Goal: Transaction & Acquisition: Purchase product/service

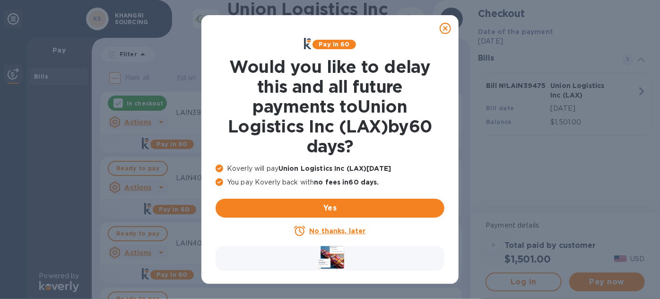
click at [444, 30] on icon at bounding box center [445, 28] width 11 height 11
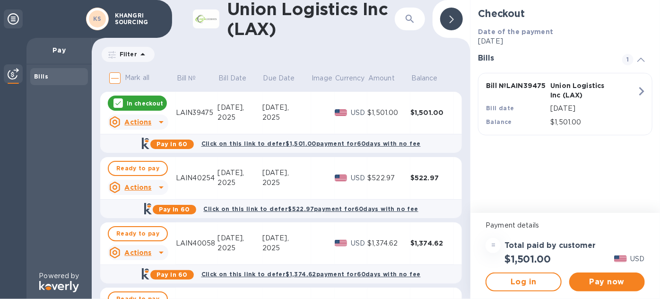
click at [131, 105] on p "In checkout" at bounding box center [145, 103] width 36 height 8
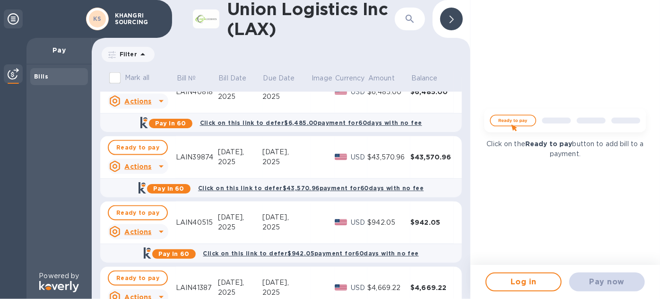
scroll to position [644, 0]
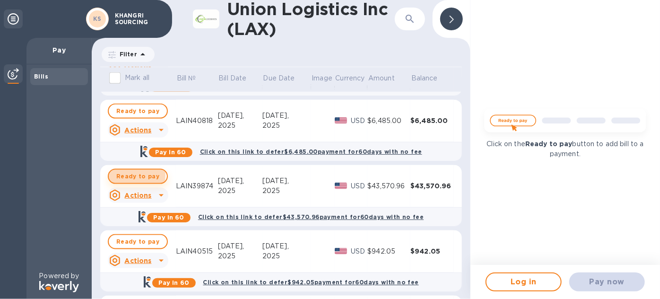
click at [131, 175] on span "Ready to pay" at bounding box center [137, 176] width 43 height 11
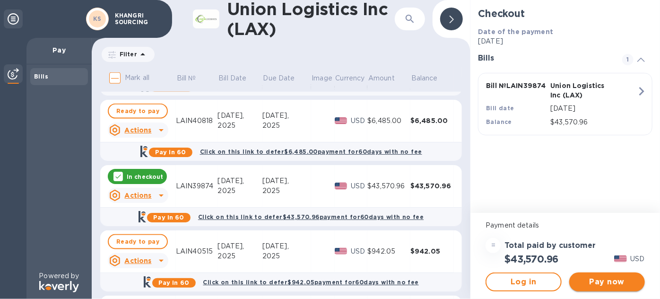
click at [608, 279] on span "Pay now" at bounding box center [607, 281] width 61 height 11
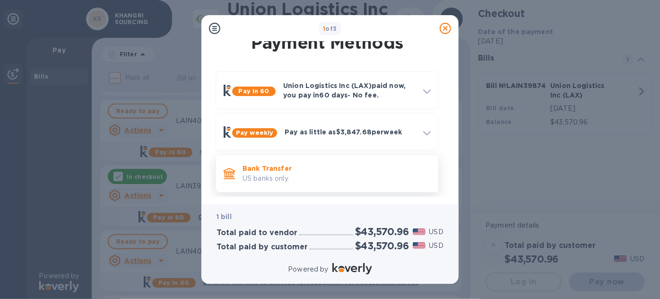
scroll to position [15, 0]
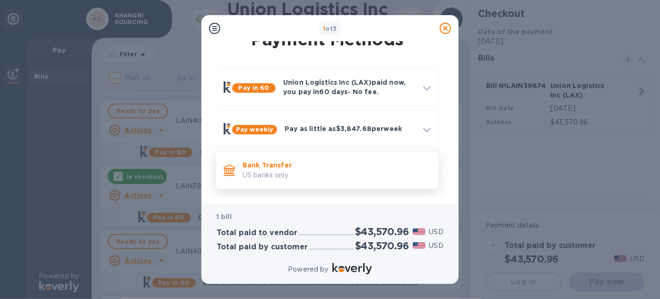
click at [334, 168] on p "Bank Transfer" at bounding box center [337, 164] width 188 height 9
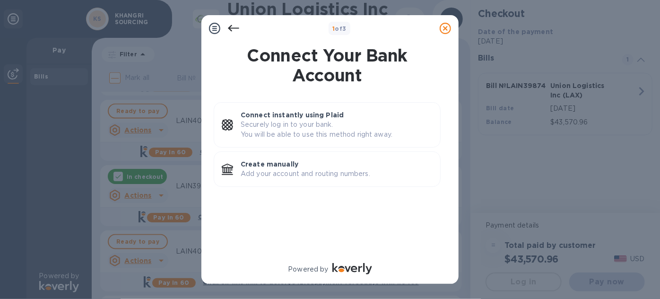
scroll to position [0, 0]
click at [235, 28] on icon at bounding box center [233, 28] width 11 height 11
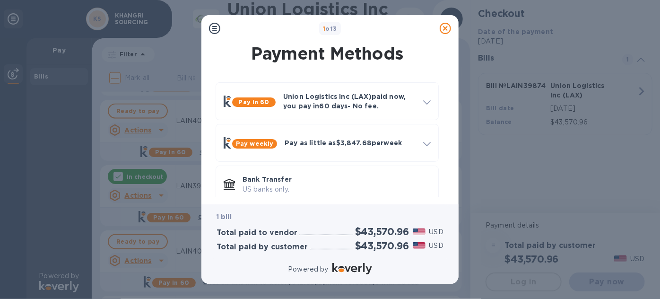
click at [129, 25] on div "1 of 3 Payment Methods Pay in 60 Union Logistics Inc (LAX) paid now, you pay [D…" at bounding box center [330, 149] width 660 height 299
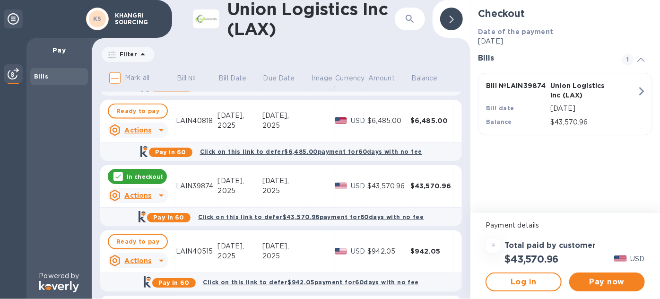
click at [142, 22] on p "KHANGRI SOURCING" at bounding box center [138, 18] width 47 height 13
click at [11, 22] on icon at bounding box center [13, 18] width 11 height 11
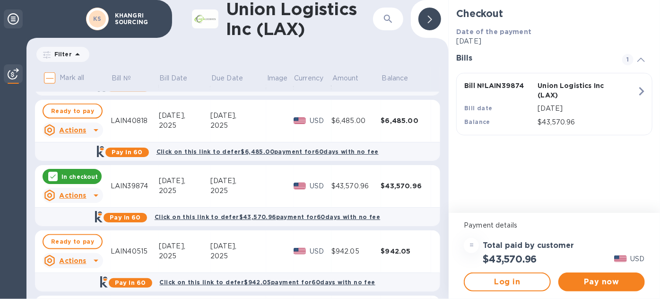
click at [11, 22] on icon at bounding box center [13, 18] width 11 height 11
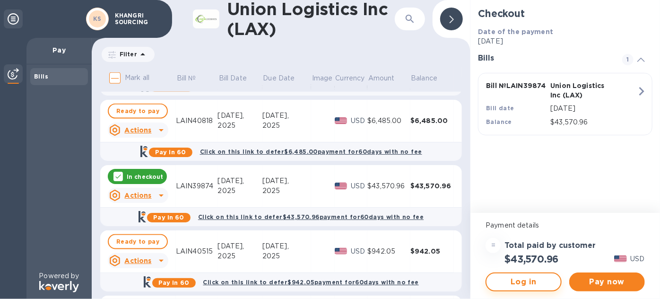
click at [529, 286] on span "Log in" at bounding box center [523, 281] width 59 height 11
